Goal: Task Accomplishment & Management: Manage account settings

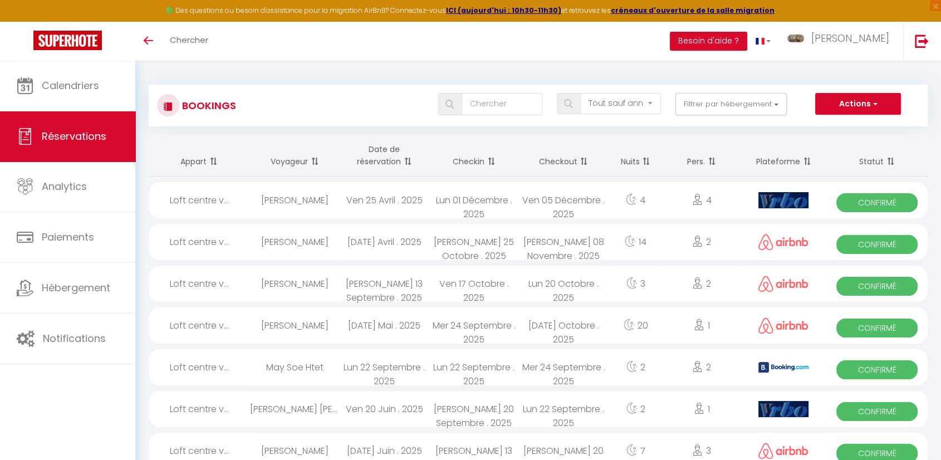
click at [483, 163] on th "Checkin" at bounding box center [474, 156] width 90 height 42
click at [652, 102] on select "Tous les statuts Annulé Confirmé Non Confirmé Tout sauf annulé No Show Request" at bounding box center [620, 103] width 81 height 21
select select "cancelled"
click at [581, 93] on select "Tous les statuts Annulé Confirmé Non Confirmé Tout sauf annulé No Show Request" at bounding box center [620, 103] width 81 height 21
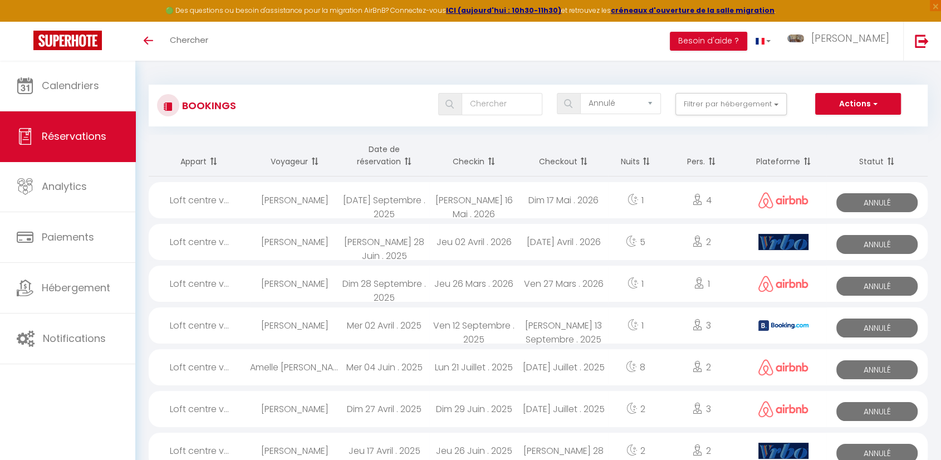
click at [878, 244] on span "Annulé" at bounding box center [877, 244] width 81 height 19
select select "OK"
select select "KO"
select select "0"
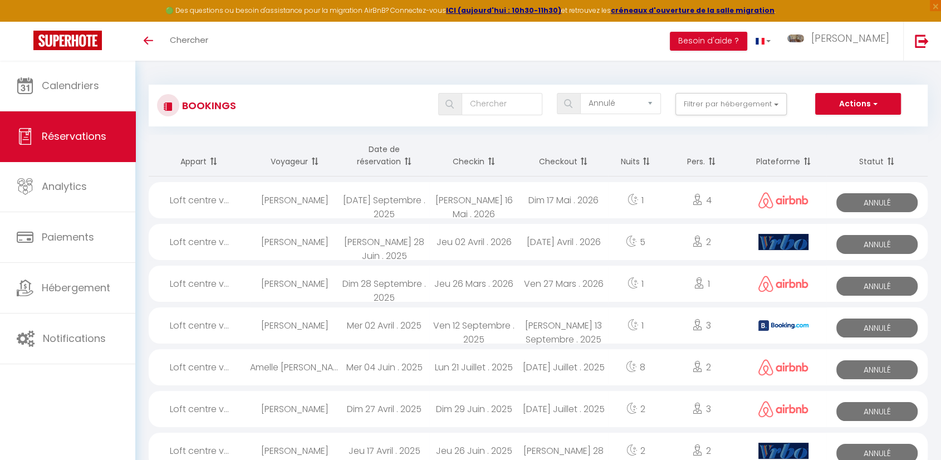
select select "1"
select select
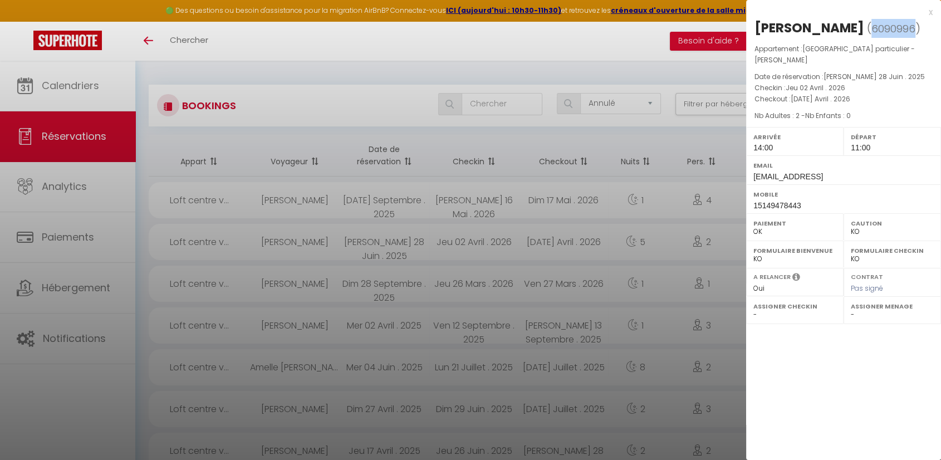
drag, startPoint x: 831, startPoint y: 27, endPoint x: 875, endPoint y: 23, distance: 44.2
click at [875, 23] on span "6090996" at bounding box center [894, 29] width 44 height 14
click at [876, 30] on span "( 6090996 )" at bounding box center [893, 29] width 53 height 16
click at [861, 382] on div "x [PERSON_NAME] ( 6090996 ) Appartement : Loft centre ville hotel particulier -…" at bounding box center [843, 230] width 195 height 460
drag, startPoint x: 899, startPoint y: 173, endPoint x: 749, endPoint y: 182, distance: 150.1
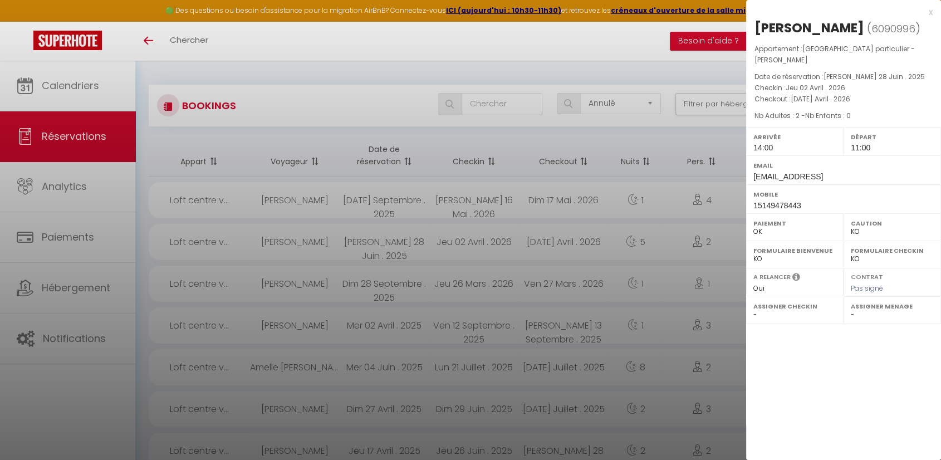
click at [749, 182] on div "Email [EMAIL_ADDRESS]" at bounding box center [843, 169] width 195 height 29
copy span "[EMAIL_ADDRESS]"
click at [61, 88] on div at bounding box center [470, 230] width 941 height 460
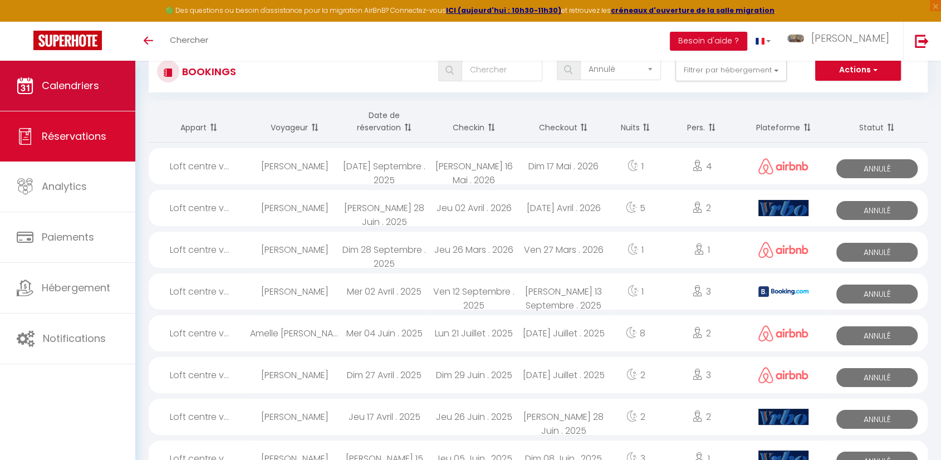
scroll to position [41, 0]
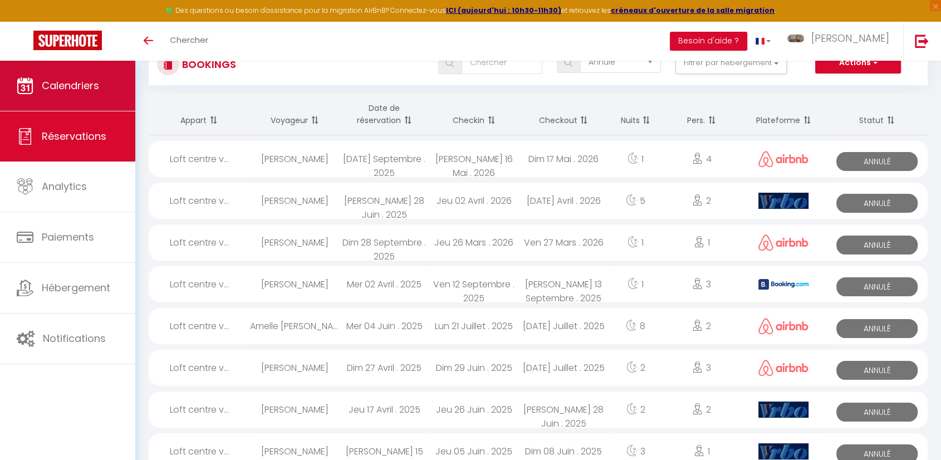
click at [68, 80] on span "Calendriers" at bounding box center [70, 86] width 57 height 14
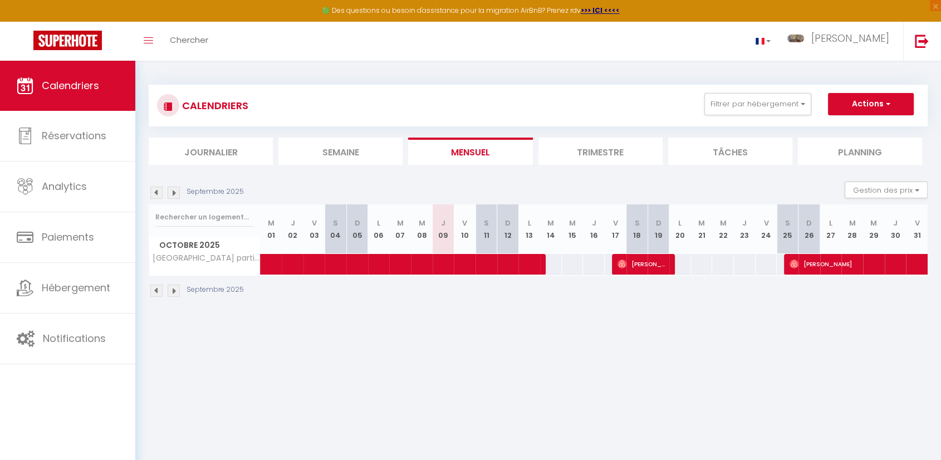
click at [172, 193] on img at bounding box center [174, 193] width 12 height 12
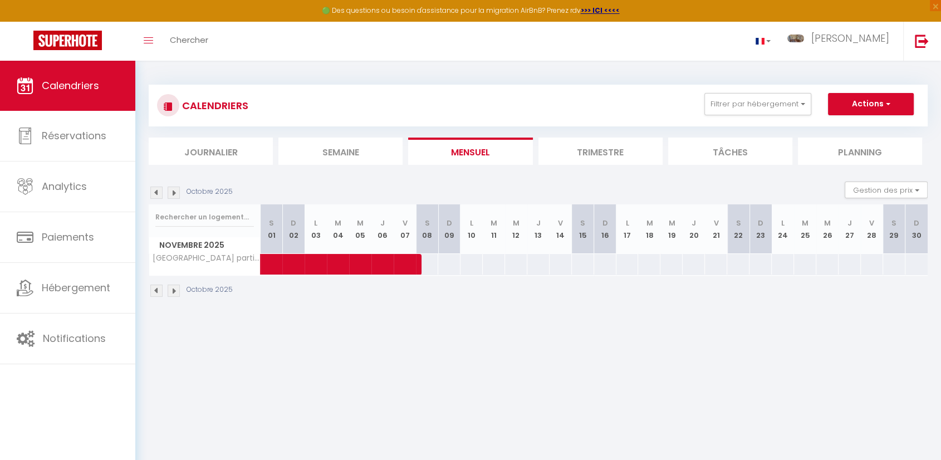
click at [172, 193] on img at bounding box center [174, 193] width 12 height 12
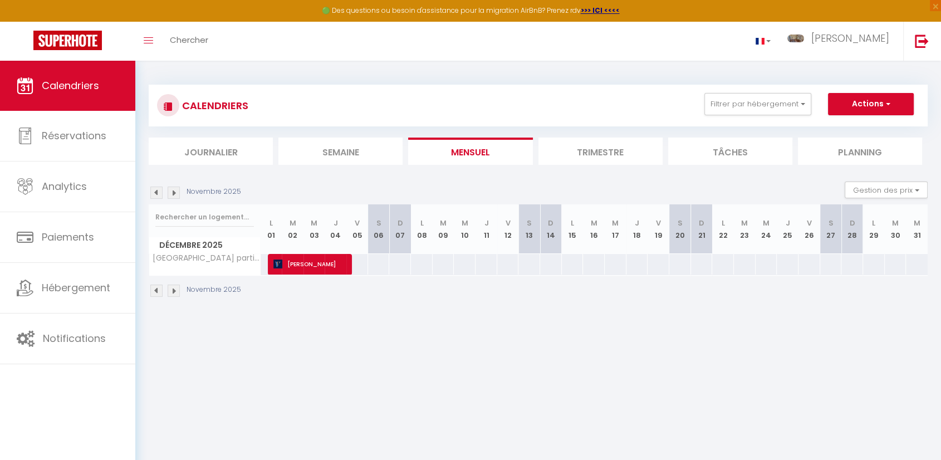
click at [172, 193] on img at bounding box center [174, 193] width 12 height 12
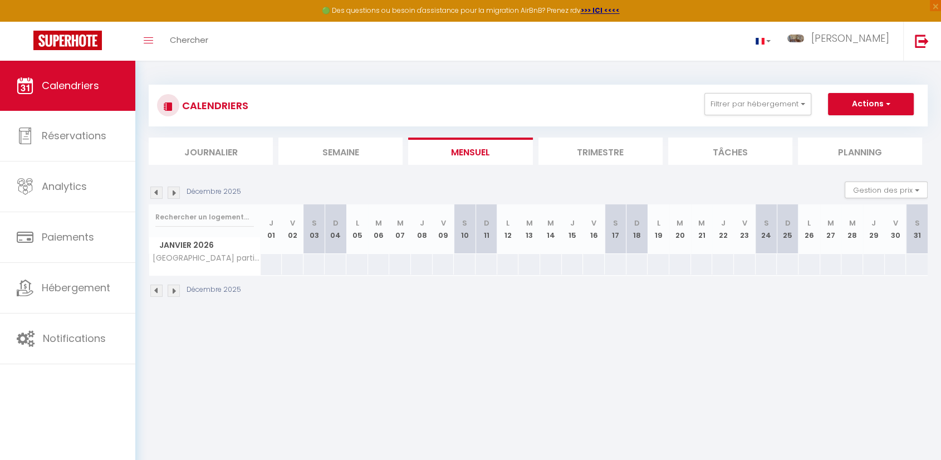
click at [172, 193] on img at bounding box center [174, 193] width 12 height 12
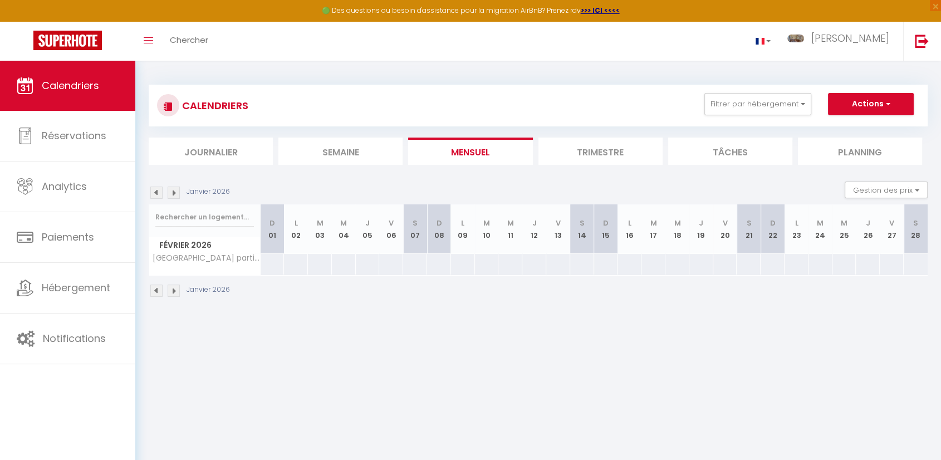
click at [172, 193] on img at bounding box center [174, 193] width 12 height 12
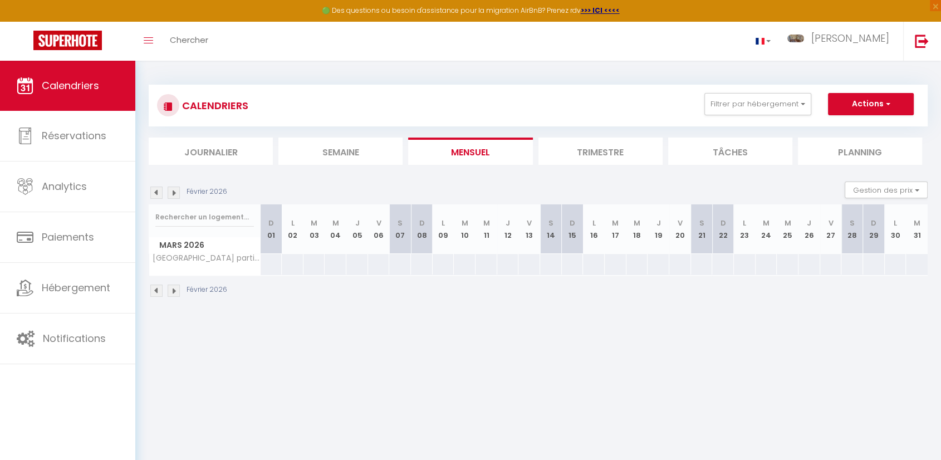
click at [334, 153] on li "Semaine" at bounding box center [340, 151] width 124 height 27
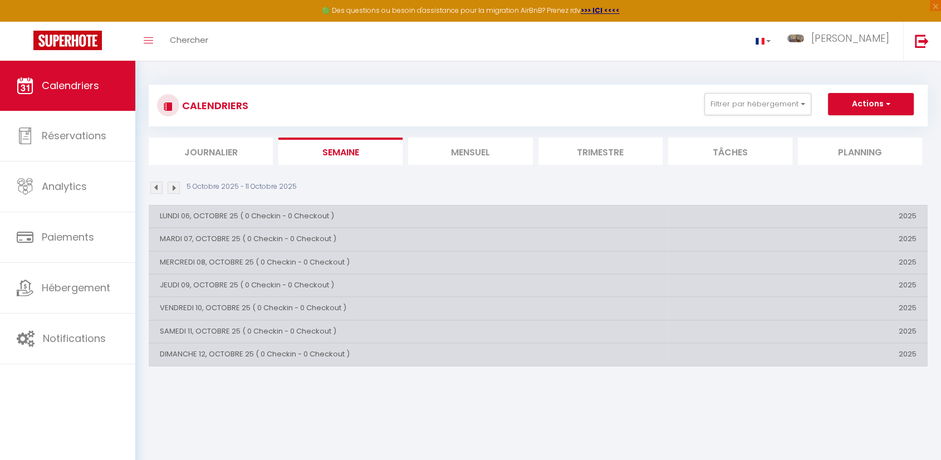
click at [174, 190] on img at bounding box center [174, 188] width 12 height 12
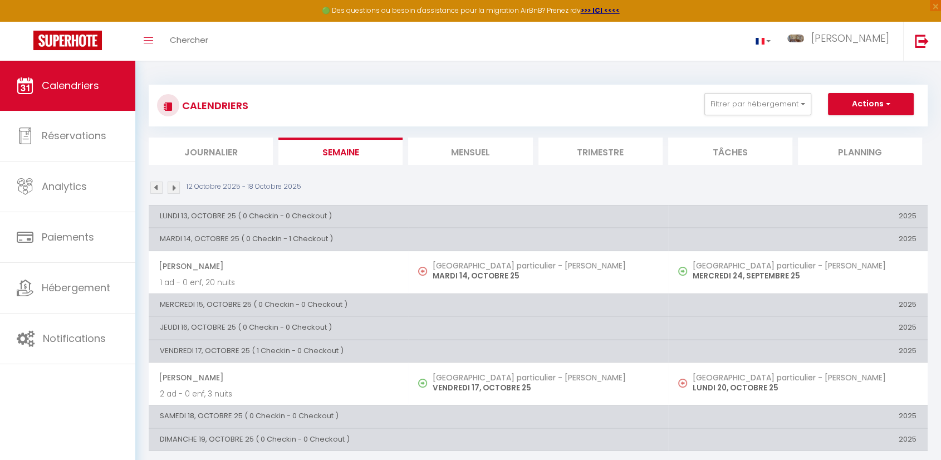
click at [174, 188] on img at bounding box center [174, 188] width 12 height 12
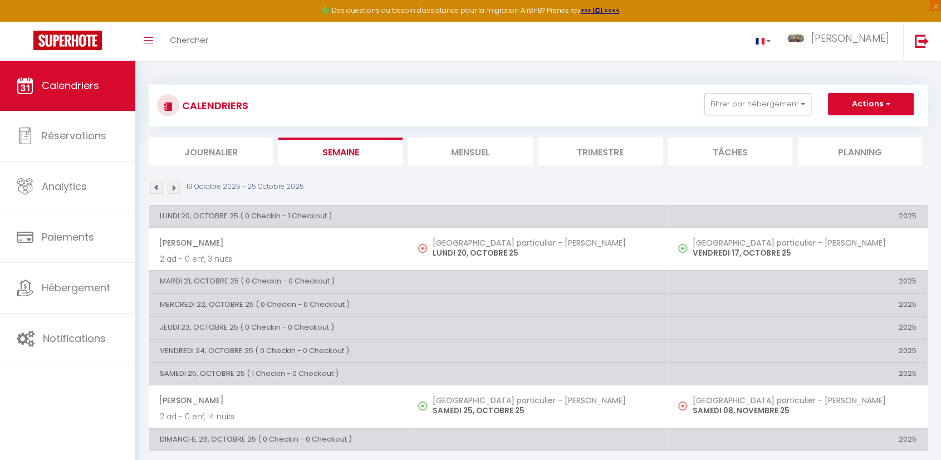
click at [174, 188] on img at bounding box center [174, 188] width 12 height 12
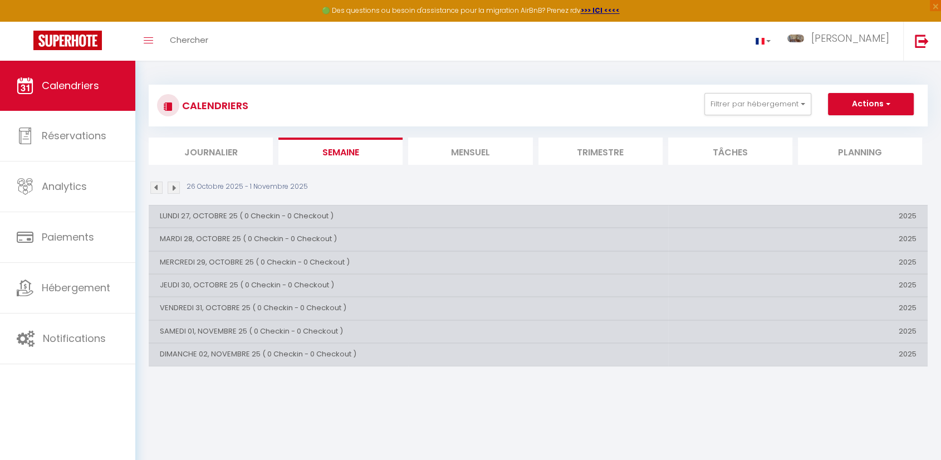
click at [174, 188] on img at bounding box center [174, 188] width 12 height 12
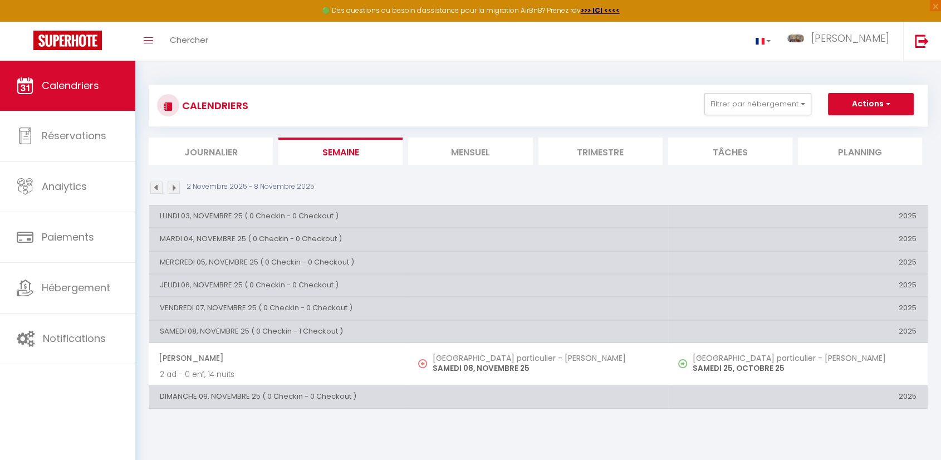
click at [174, 188] on img at bounding box center [174, 188] width 12 height 12
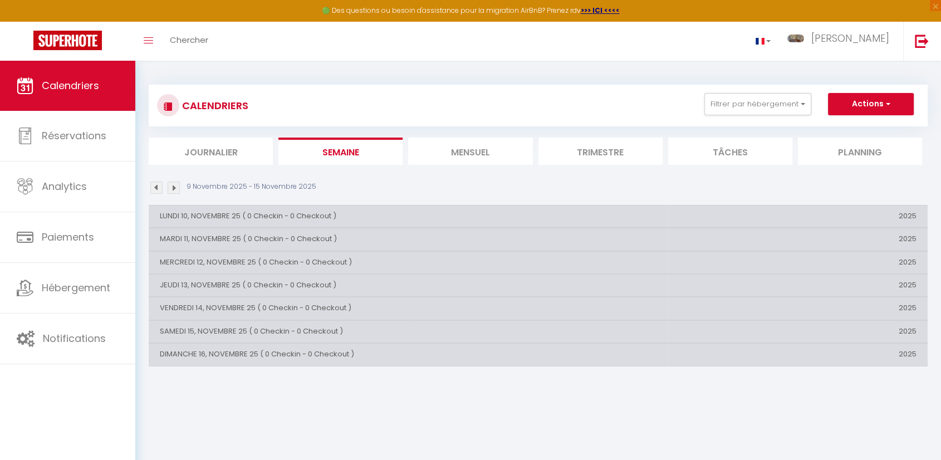
click at [174, 188] on img at bounding box center [174, 188] width 12 height 12
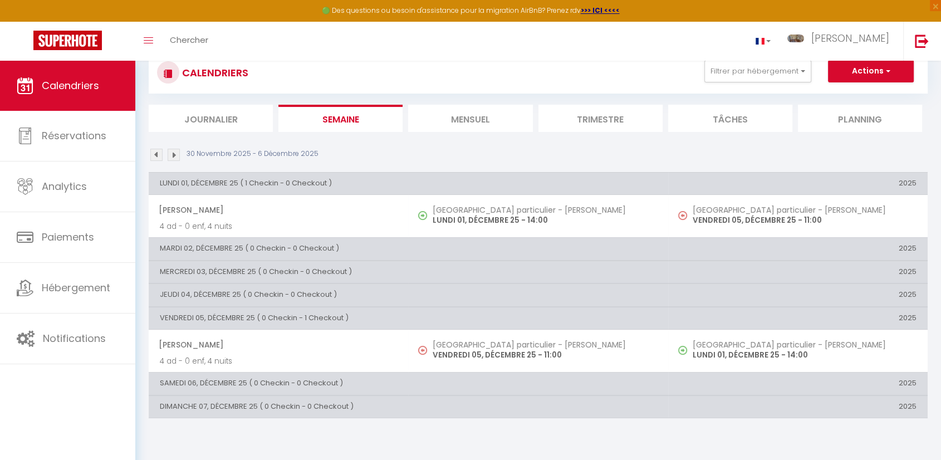
scroll to position [60, 0]
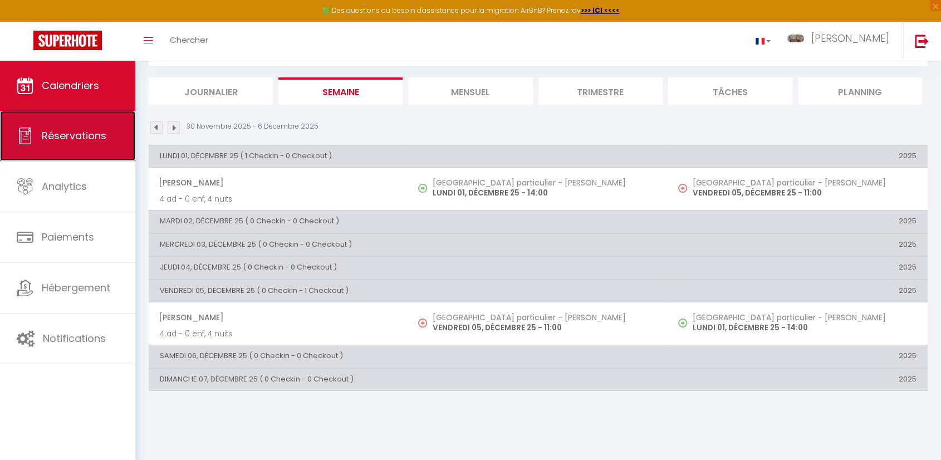
click at [68, 142] on span "Réservations" at bounding box center [74, 136] width 65 height 14
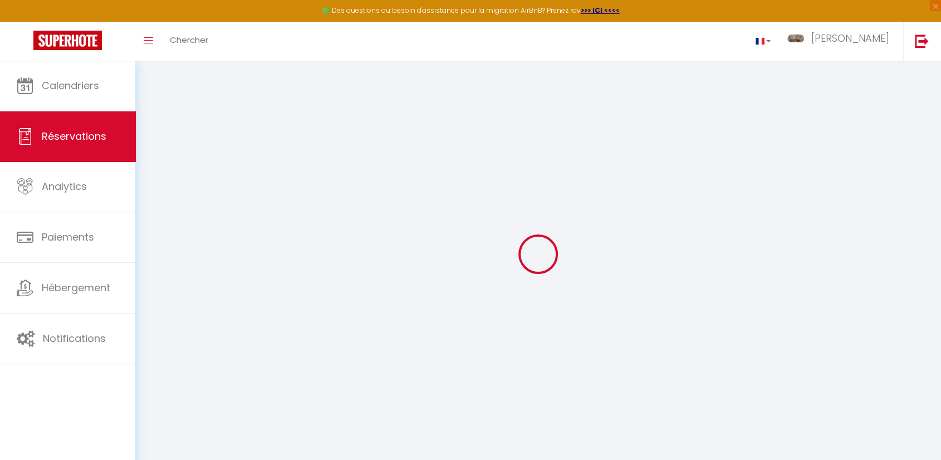
select select "cancelled"
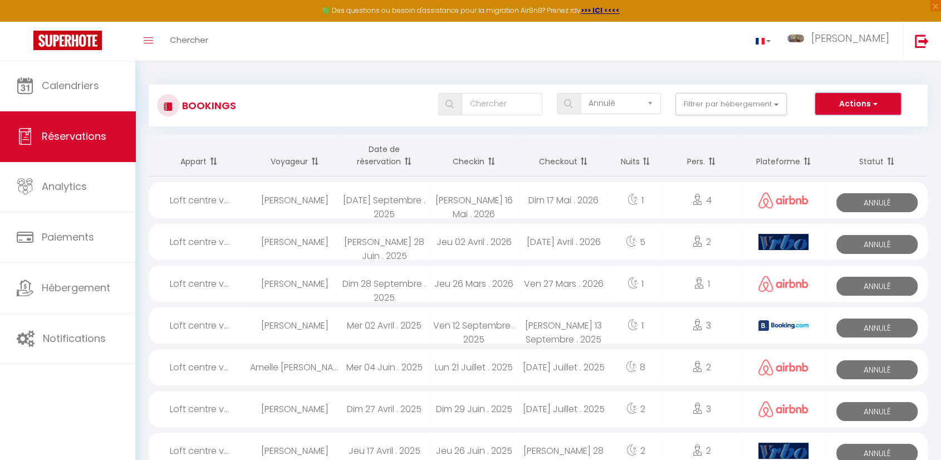
click at [873, 105] on span "button" at bounding box center [874, 103] width 7 height 11
click at [873, 104] on span "button" at bounding box center [874, 103] width 7 height 11
drag, startPoint x: 159, startPoint y: 241, endPoint x: 717, endPoint y: 240, distance: 558.1
click at [717, 240] on tr "Loft centre v... [PERSON_NAME] [PERSON_NAME] 28 Juin . 2025 Jeu 02 Avril . [DAT…" at bounding box center [538, 242] width 779 height 42
select select "OK"
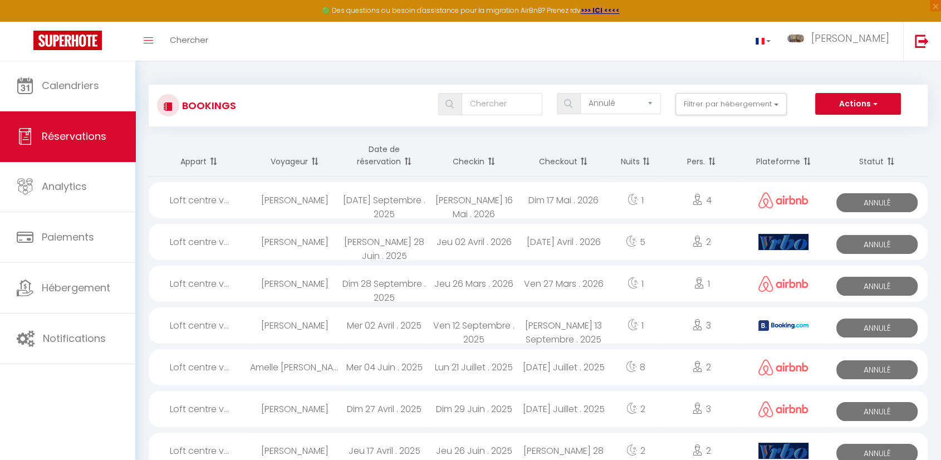
select select "KO"
select select "0"
select select "1"
select select
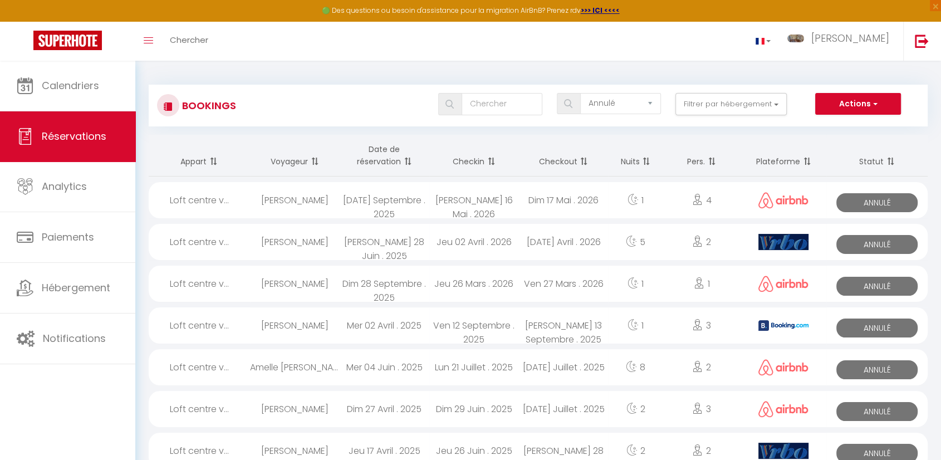
select select
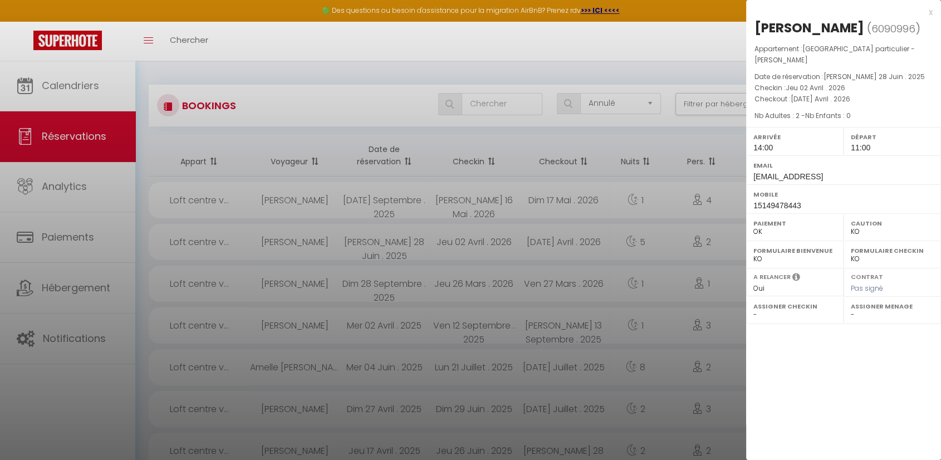
copy tr "Loft centre v... [PERSON_NAME] [PERSON_NAME] 28 Juin . 2025 Jeu 02 Avril . [DAT…"
click at [816, 375] on div "x [PERSON_NAME] ( 6090996 ) Appartement : Loft centre ville hotel particulier -…" at bounding box center [843, 230] width 195 height 460
